Goal: Transaction & Acquisition: Purchase product/service

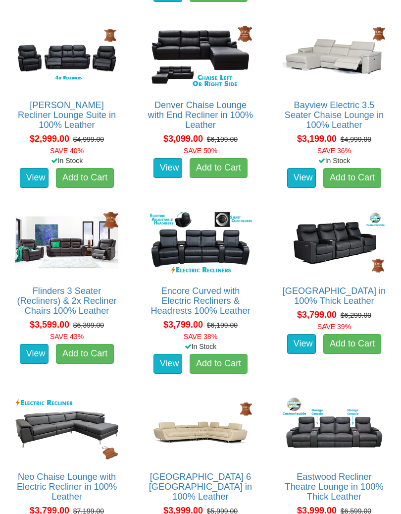
scroll to position [705, 0]
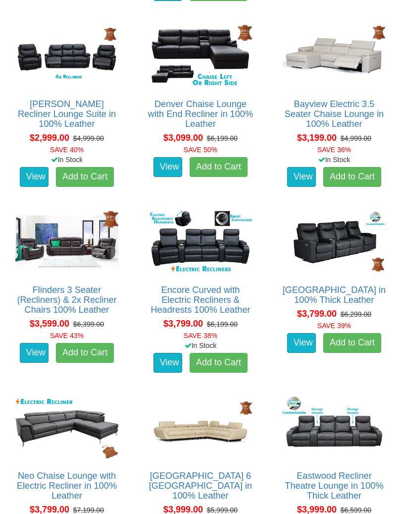
click at [77, 292] on link "Flinders 3 Seater (Recliners) & 2x Recliner Chairs 100% Leather" at bounding box center [67, 300] width 100 height 30
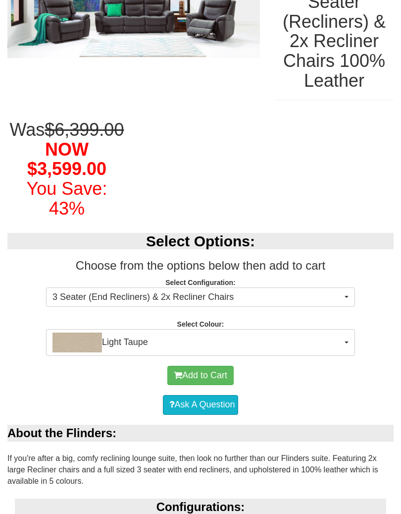
scroll to position [179, 0]
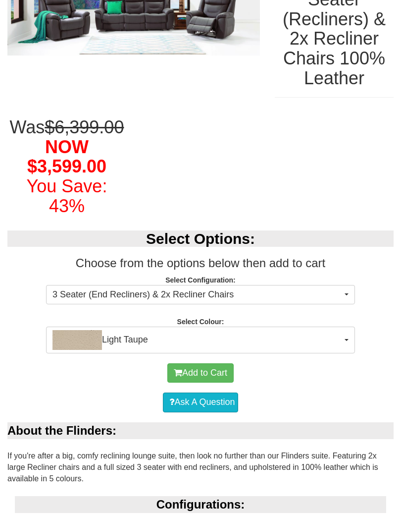
click at [350, 353] on button "Light Taupe" at bounding box center [200, 340] width 309 height 27
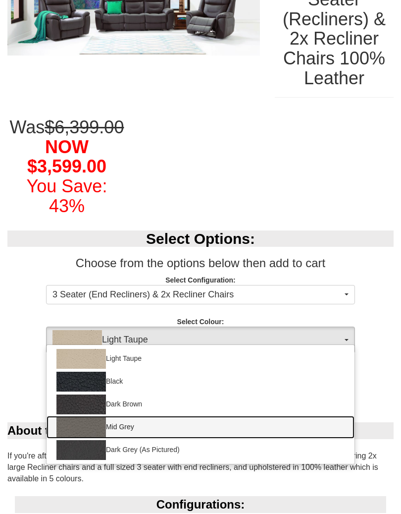
click at [129, 429] on link "Mid Grey" at bounding box center [201, 427] width 308 height 23
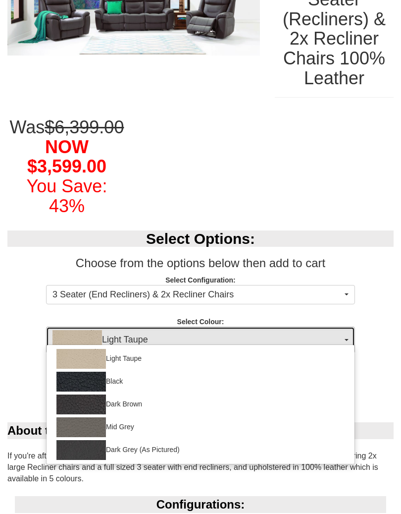
select select "1212"
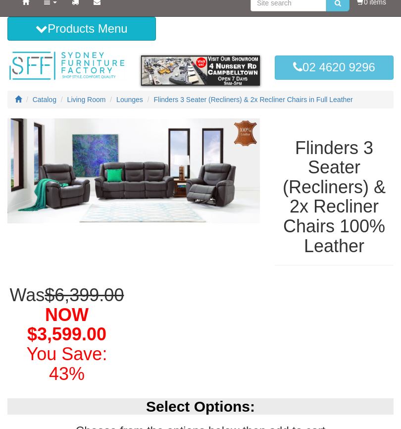
scroll to position [0, 0]
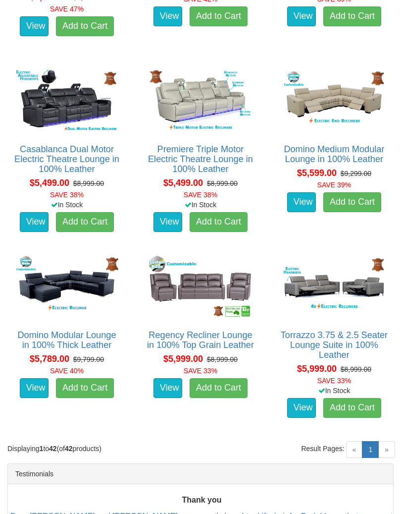
scroll to position [2705, 0]
click at [211, 286] on img at bounding box center [201, 286] width 108 height 67
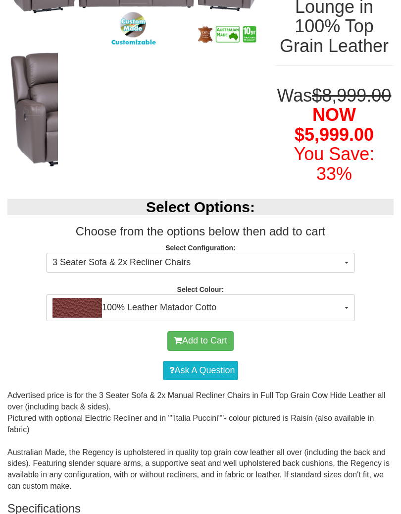
scroll to position [191, 0]
click at [349, 321] on button "100% Leather Matador Cotto" at bounding box center [200, 307] width 309 height 27
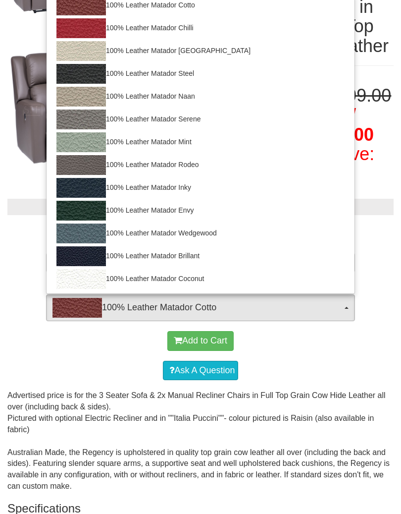
click at [384, 326] on div at bounding box center [200, 257] width 401 height 514
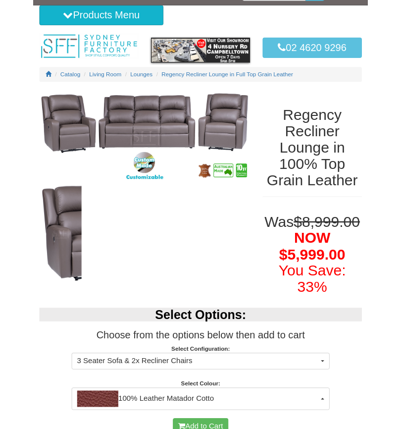
scroll to position [0, 0]
